Goal: Task Accomplishment & Management: Use online tool/utility

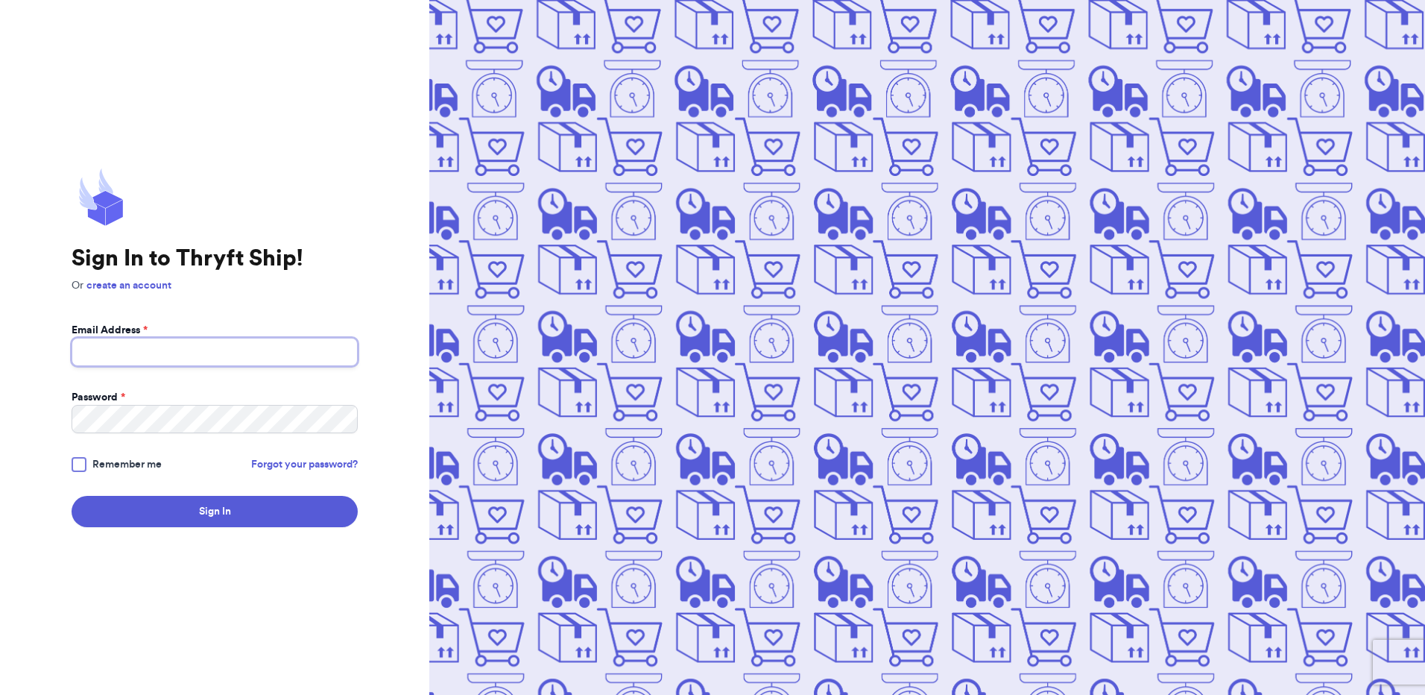
click at [173, 358] on input "Email Address *" at bounding box center [215, 352] width 286 height 28
type input "[EMAIL_ADDRESS][DOMAIN_NAME]"
click at [72, 496] on button "Sign In" at bounding box center [215, 511] width 286 height 31
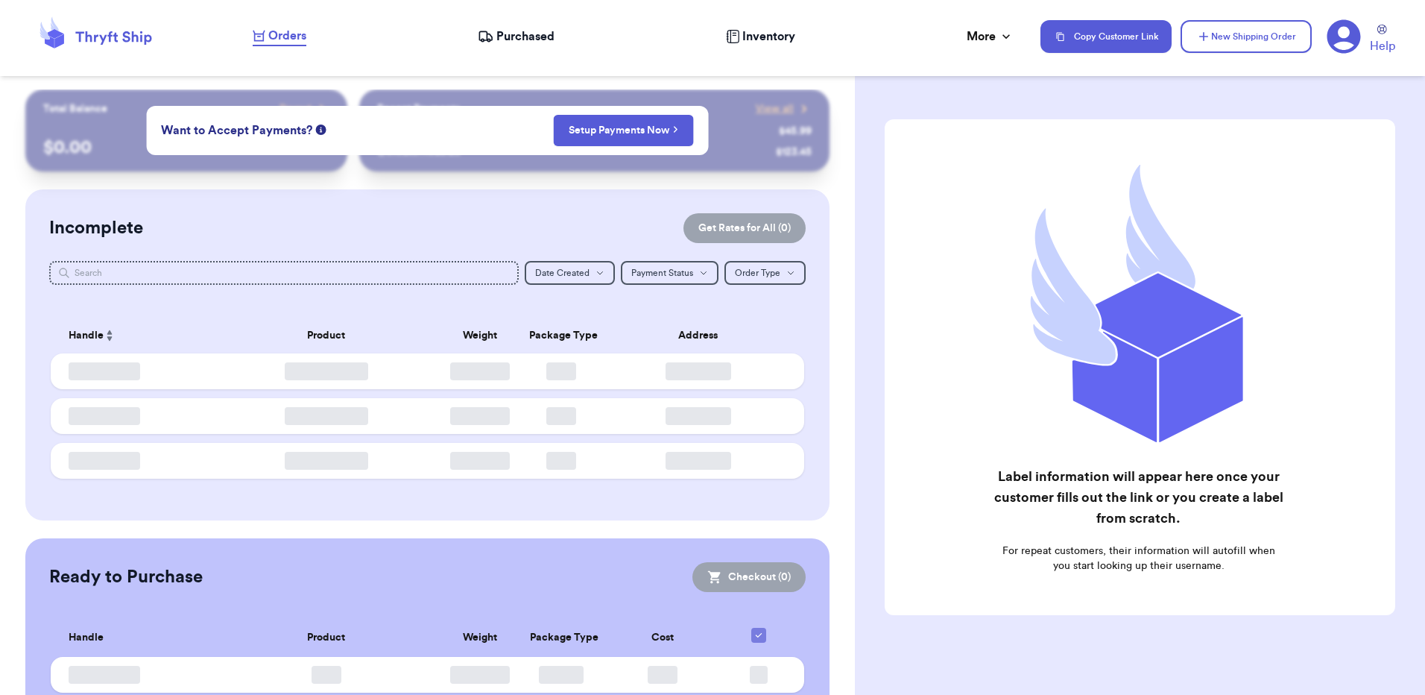
scroll to position [18, 0]
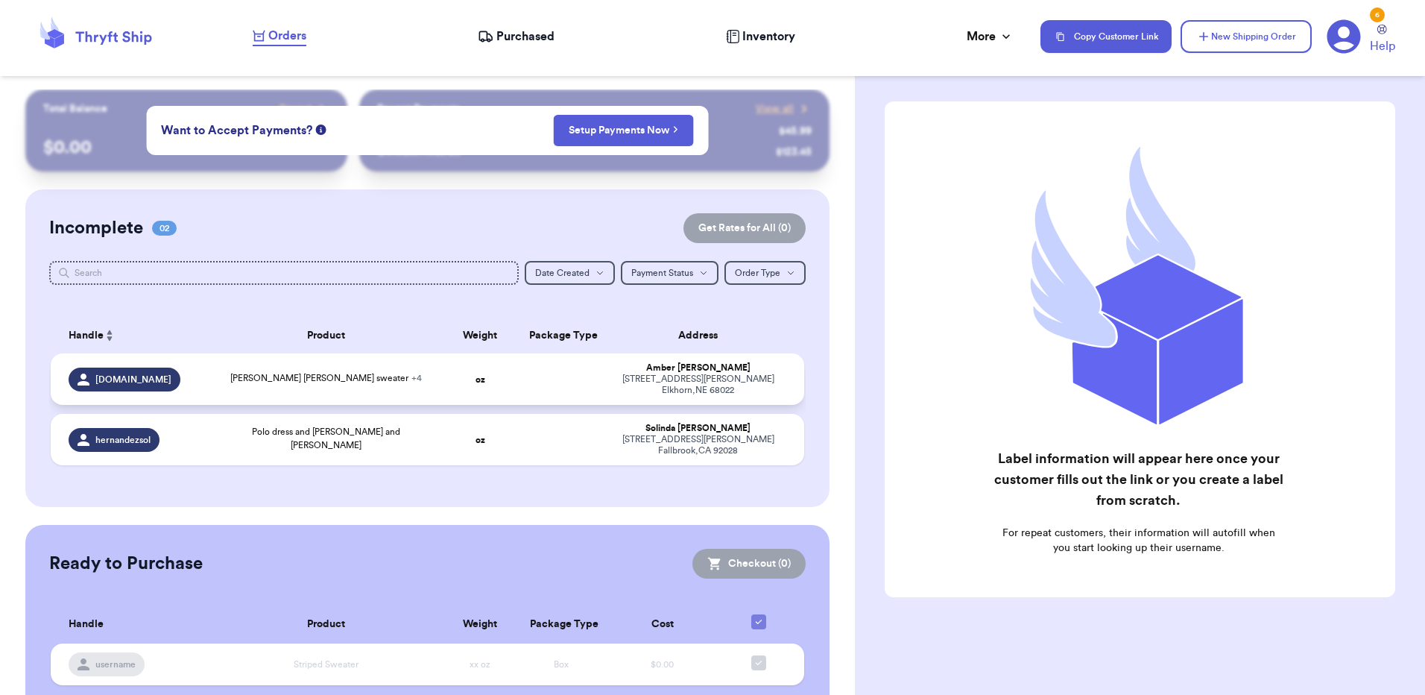
click at [666, 383] on div "[STREET_ADDRESS][PERSON_NAME]" at bounding box center [698, 384] width 176 height 22
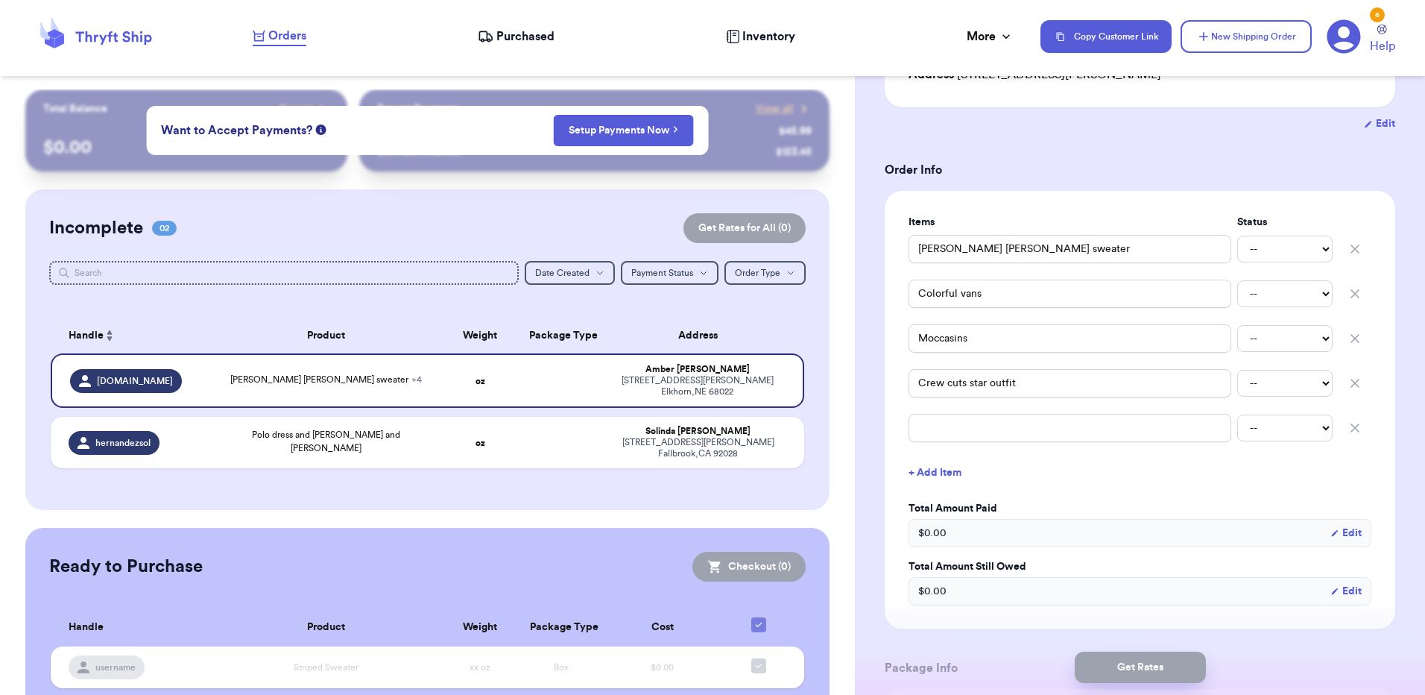
scroll to position [0, 0]
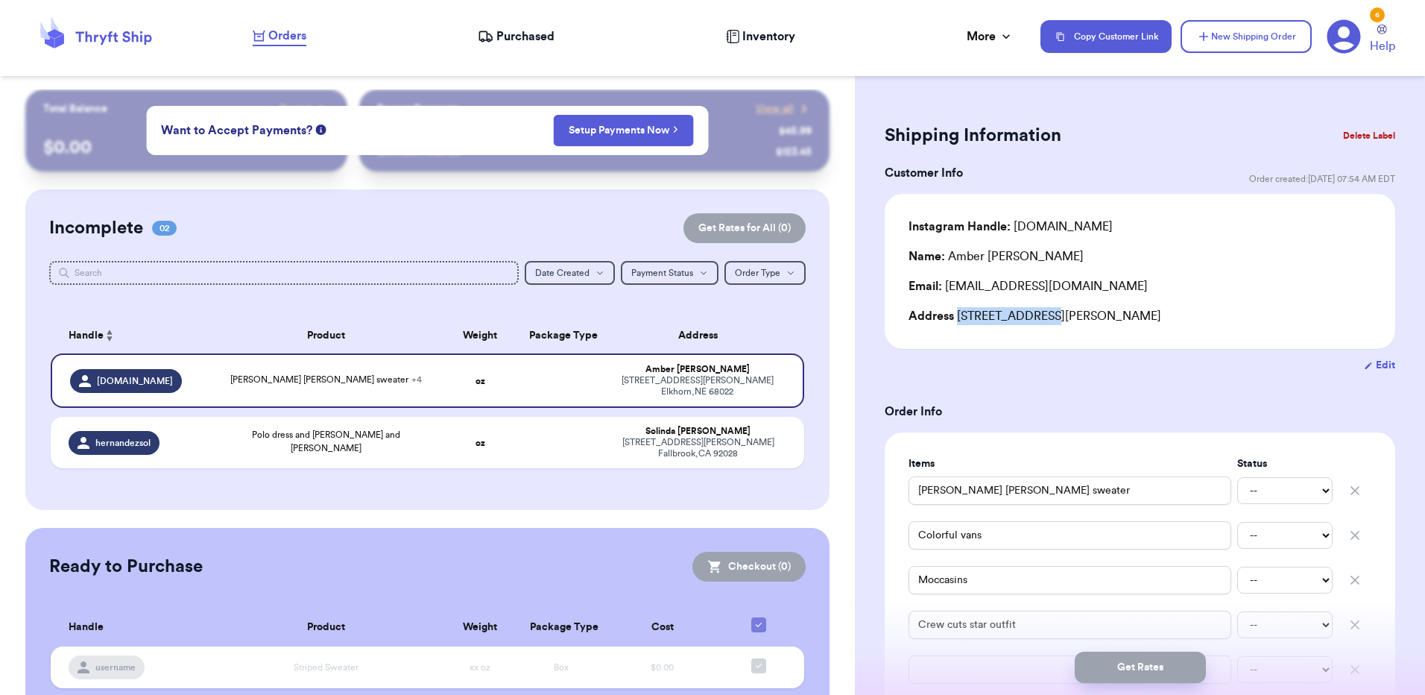
drag, startPoint x: 1043, startPoint y: 317, endPoint x: 958, endPoint y: 312, distance: 85.1
click at [958, 312] on div "Address [STREET_ADDRESS][PERSON_NAME]" at bounding box center [1139, 316] width 463 height 18
copy div "[STREET_ADDRESS][PERSON_NAME]"
